Goal: Task Accomplishment & Management: Complete application form

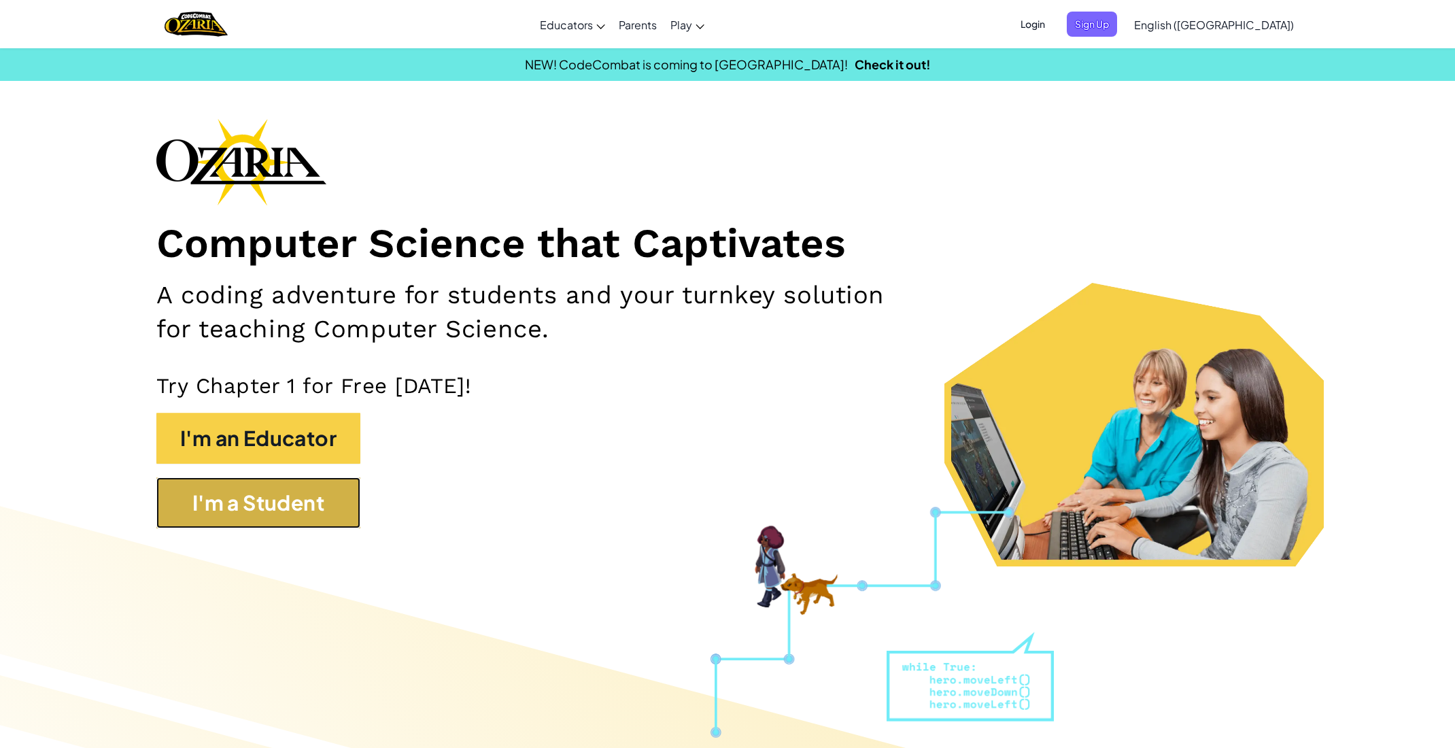
click at [218, 488] on button "I'm a Student" at bounding box center [258, 502] width 204 height 51
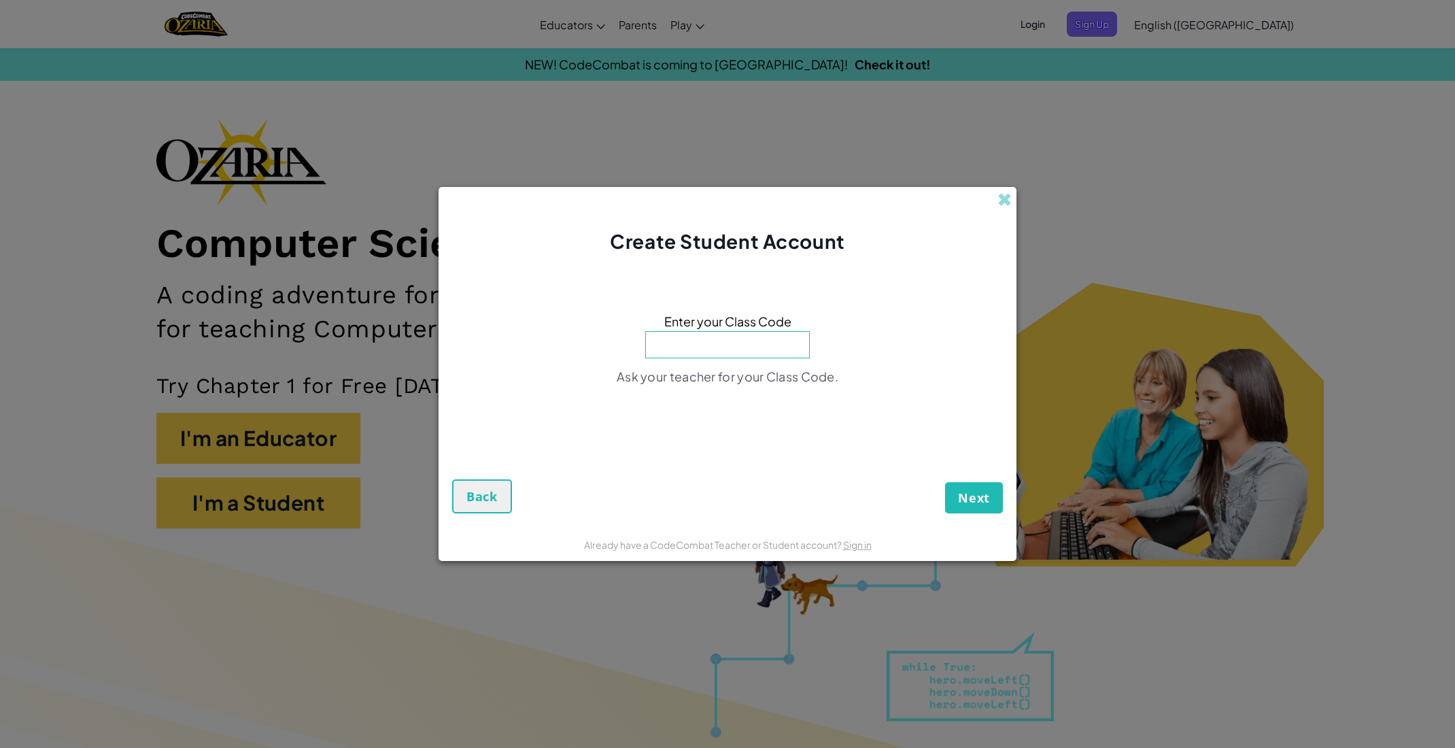
drag, startPoint x: 663, startPoint y: 336, endPoint x: 690, endPoint y: 320, distance: 31.4
click at [690, 320] on div "Enter your Class Code Ask your teacher for your Class Code." at bounding box center [727, 353] width 551 height 168
type input "SwimSingFloor"
click at [977, 495] on span "Next" at bounding box center [974, 498] width 32 height 16
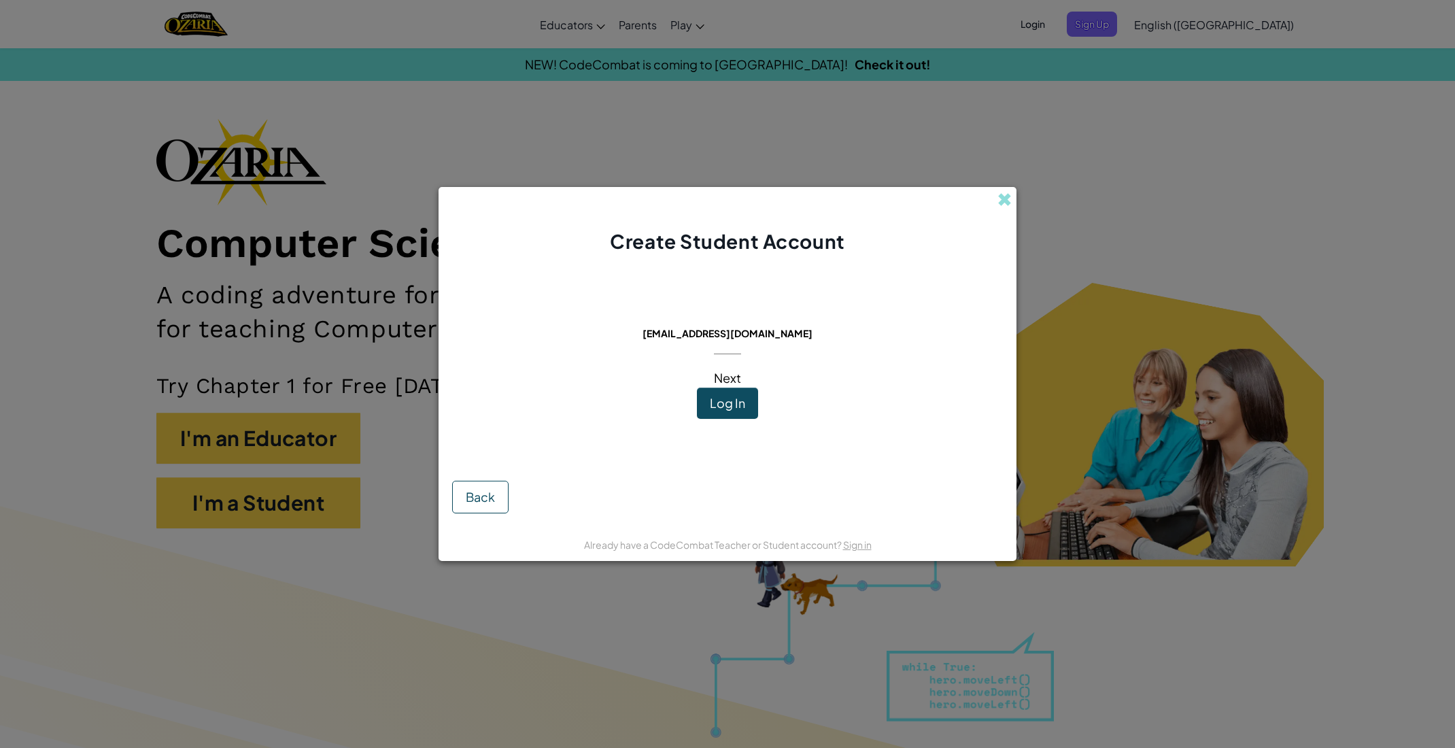
click at [721, 392] on button "Log In" at bounding box center [727, 403] width 61 height 31
